Goal: Task Accomplishment & Management: Use online tool/utility

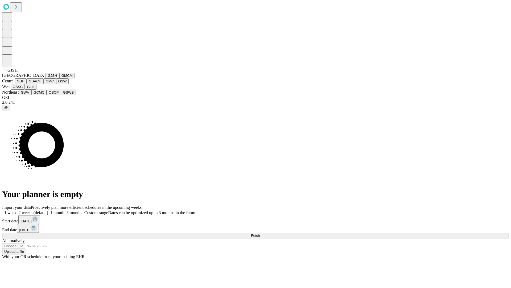
click at [46, 78] on button "GJSH" at bounding box center [53, 76] width 14 height 6
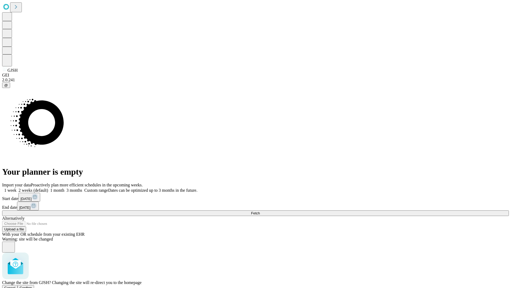
click at [32, 285] on span "Confirm" at bounding box center [26, 287] width 13 height 4
click at [17, 188] on label "1 week" at bounding box center [9, 190] width 14 height 5
click at [260, 211] on span "Fetch" at bounding box center [255, 213] width 9 height 4
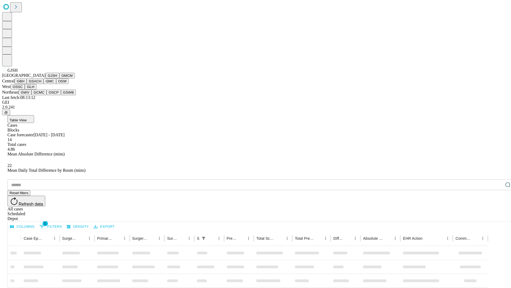
click at [59, 78] on button "GMCM" at bounding box center [66, 76] width 15 height 6
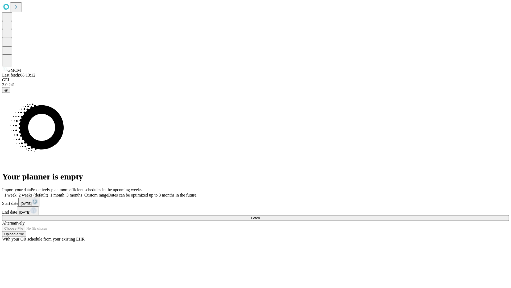
click at [17, 193] on label "1 week" at bounding box center [9, 195] width 14 height 5
click at [260, 216] on span "Fetch" at bounding box center [255, 218] width 9 height 4
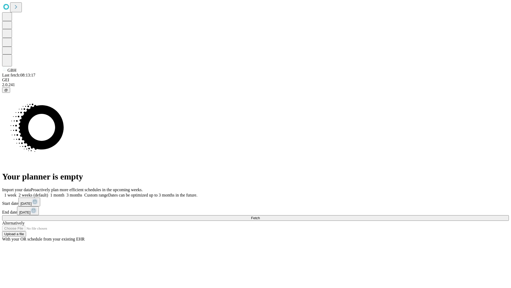
click at [17, 193] on label "1 week" at bounding box center [9, 195] width 14 height 5
click at [260, 216] on span "Fetch" at bounding box center [255, 218] width 9 height 4
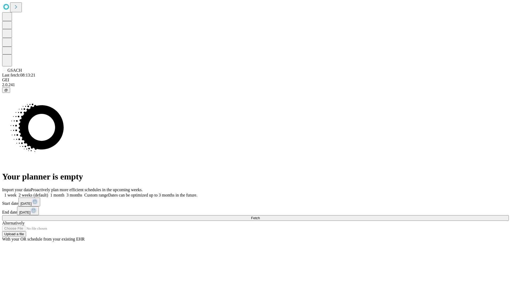
click at [260, 216] on span "Fetch" at bounding box center [255, 218] width 9 height 4
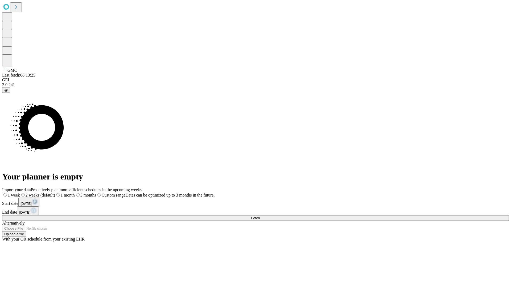
click at [260, 216] on span "Fetch" at bounding box center [255, 218] width 9 height 4
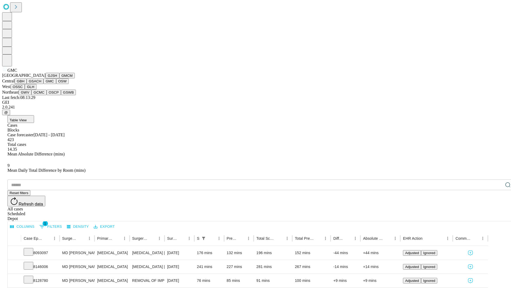
click at [56, 84] on button "OSW" at bounding box center [62, 81] width 13 height 6
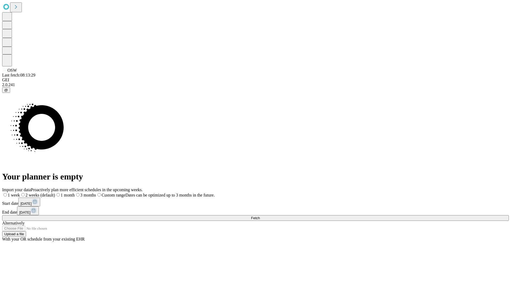
click at [260, 216] on span "Fetch" at bounding box center [255, 218] width 9 height 4
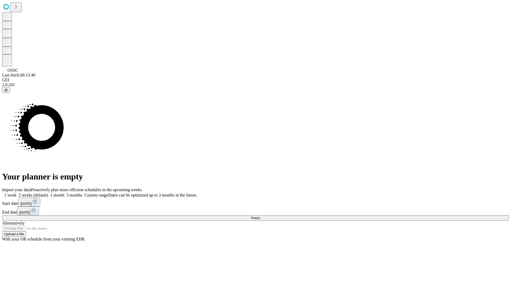
click at [17, 193] on label "1 week" at bounding box center [9, 195] width 14 height 5
click at [260, 216] on span "Fetch" at bounding box center [255, 218] width 9 height 4
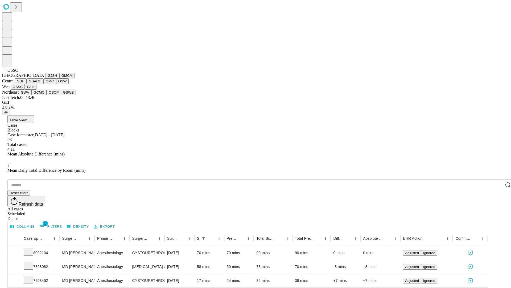
click at [36, 89] on button "GLH" at bounding box center [30, 87] width 11 height 6
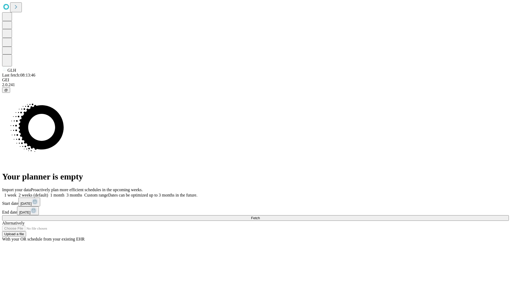
click at [17, 193] on label "1 week" at bounding box center [9, 195] width 14 height 5
click at [260, 216] on span "Fetch" at bounding box center [255, 218] width 9 height 4
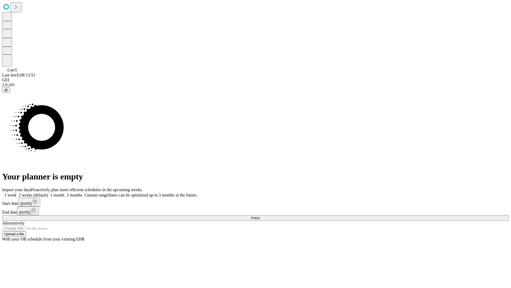
click at [17, 193] on label "1 week" at bounding box center [9, 195] width 14 height 5
click at [260, 216] on span "Fetch" at bounding box center [255, 218] width 9 height 4
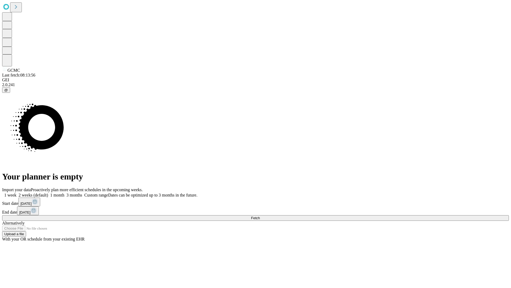
click at [17, 193] on label "1 week" at bounding box center [9, 195] width 14 height 5
click at [260, 216] on span "Fetch" at bounding box center [255, 218] width 9 height 4
